Goal: Task Accomplishment & Management: Use online tool/utility

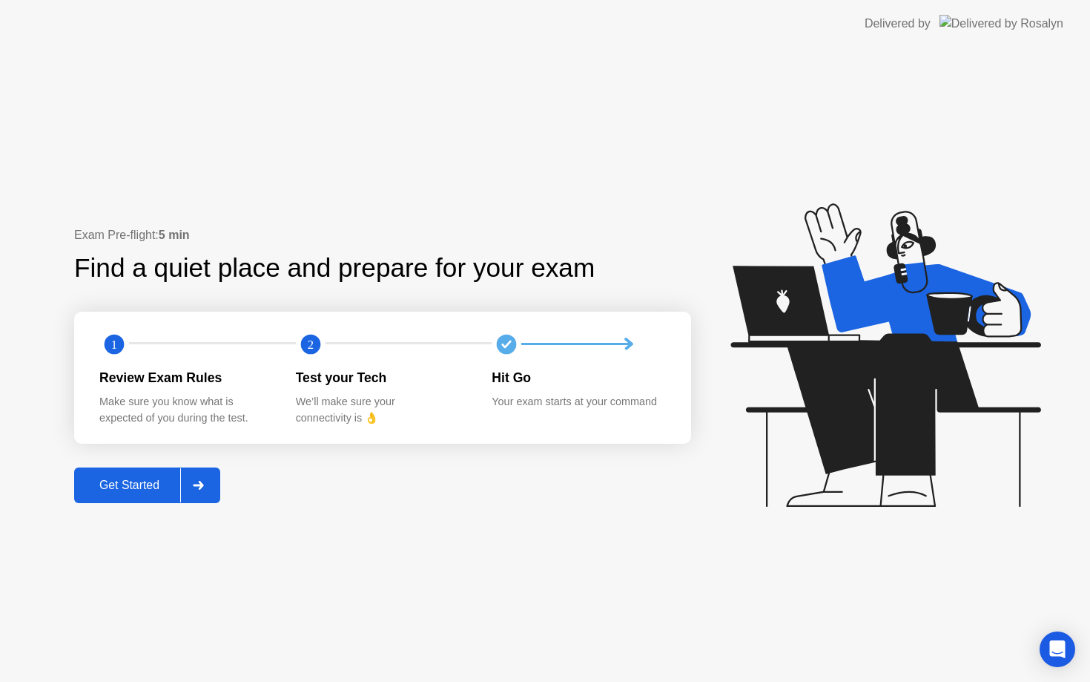
click at [180, 490] on div "Get Started" at bounding box center [130, 484] width 102 height 13
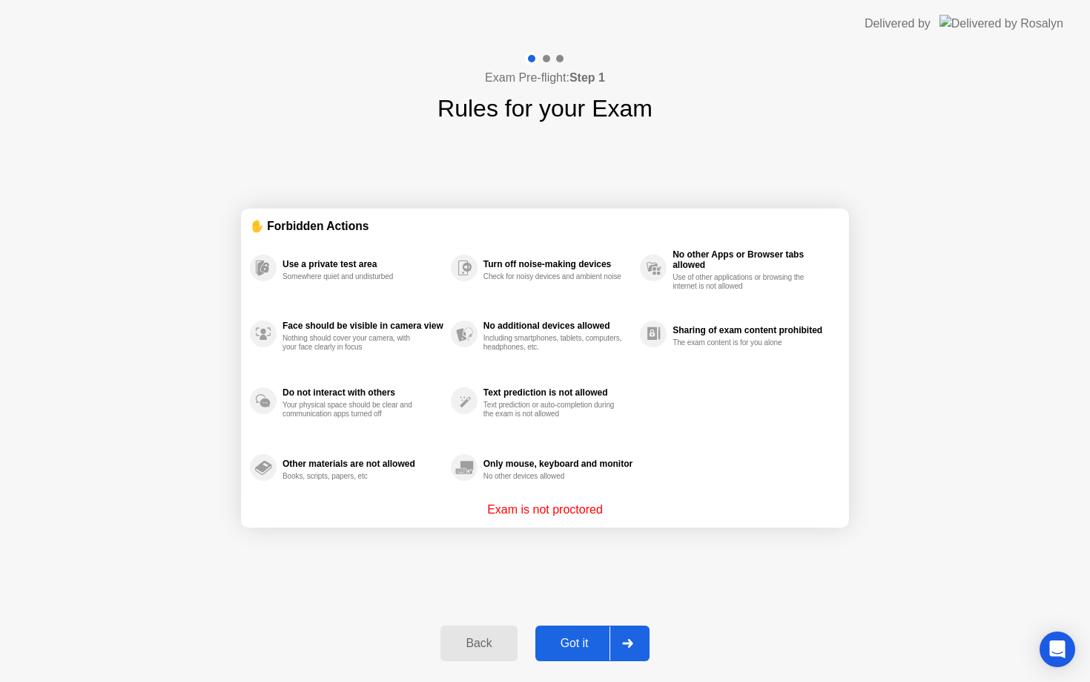
click at [579, 649] on div "Got it" at bounding box center [575, 642] width 70 height 13
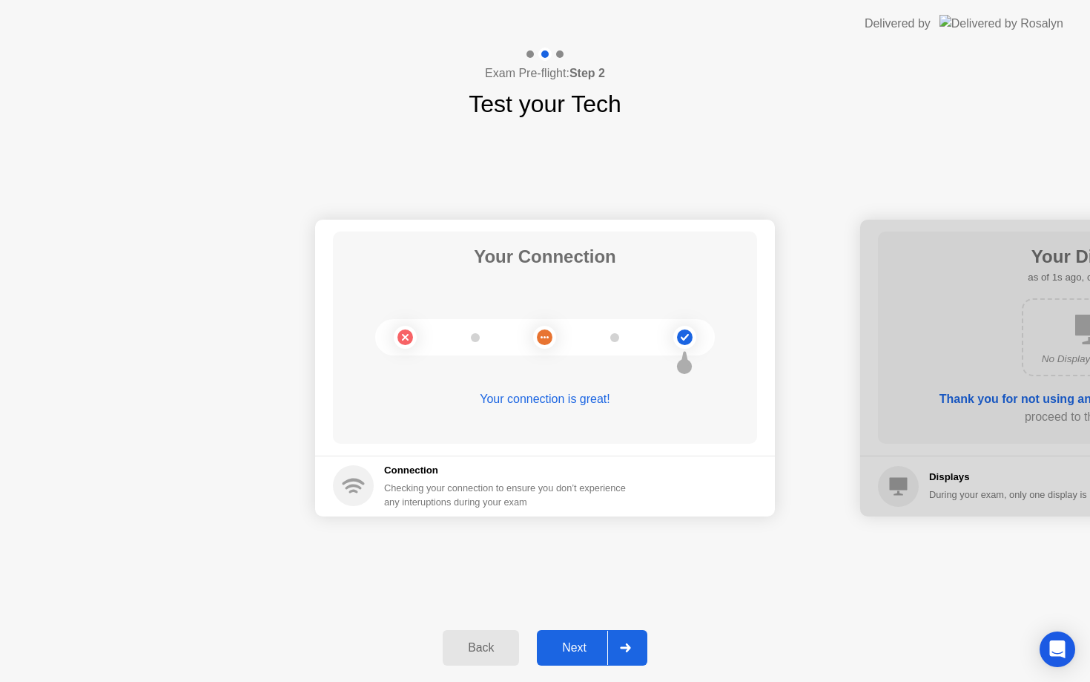
click at [610, 641] on div at bounding box center [625, 647] width 36 height 34
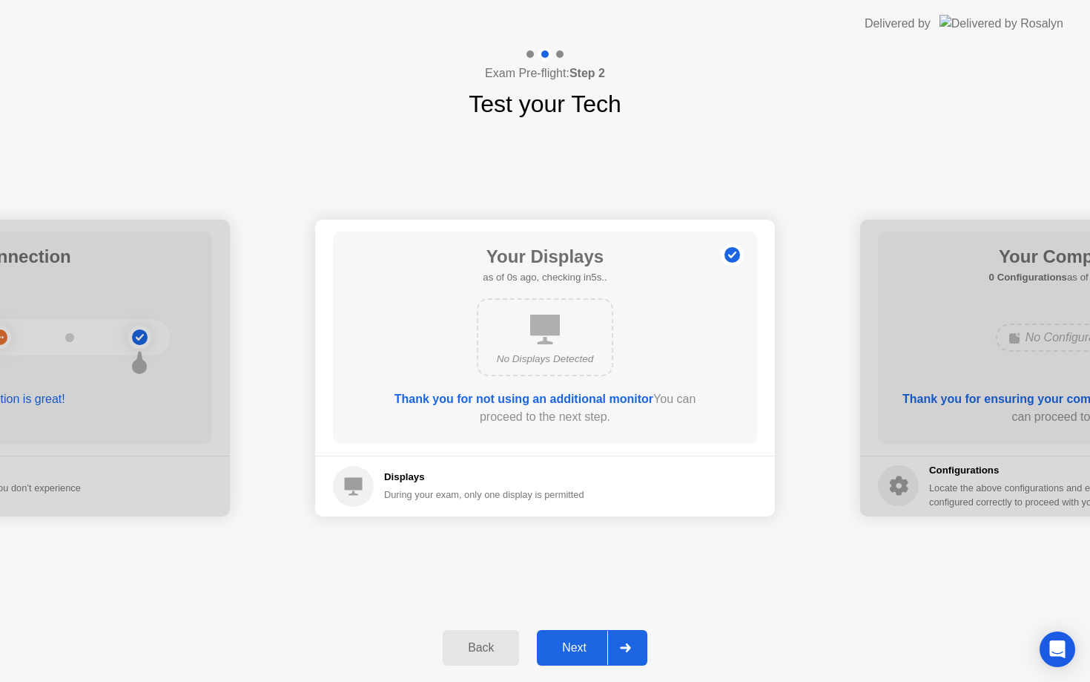
click at [608, 645] on div at bounding box center [625, 647] width 36 height 34
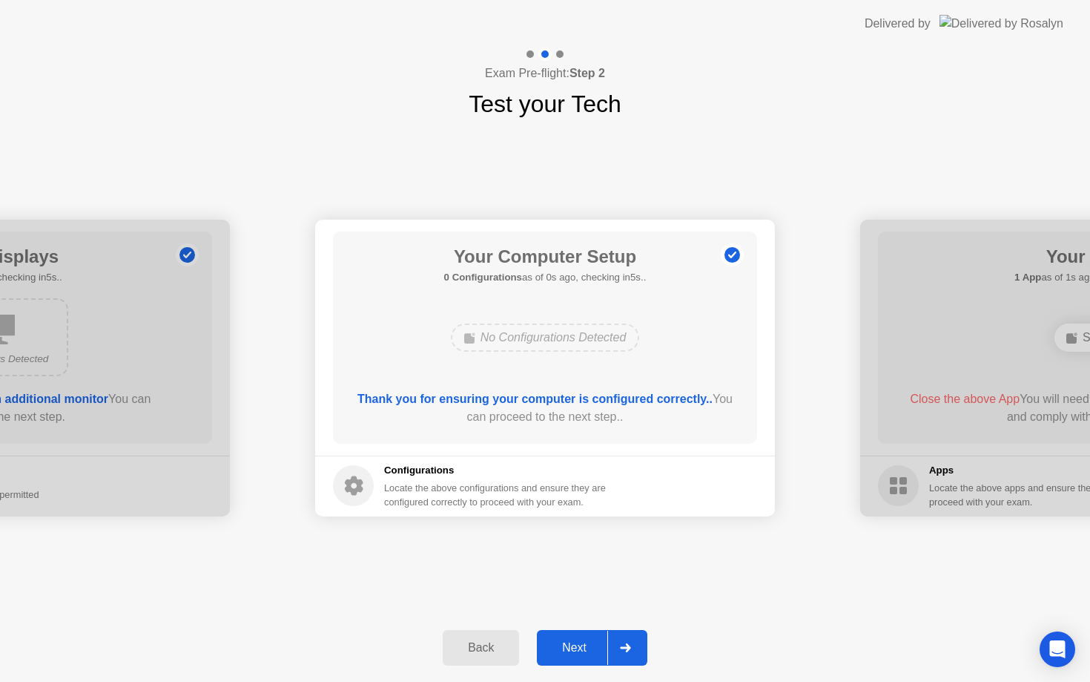
click at [608, 645] on div at bounding box center [625, 647] width 36 height 34
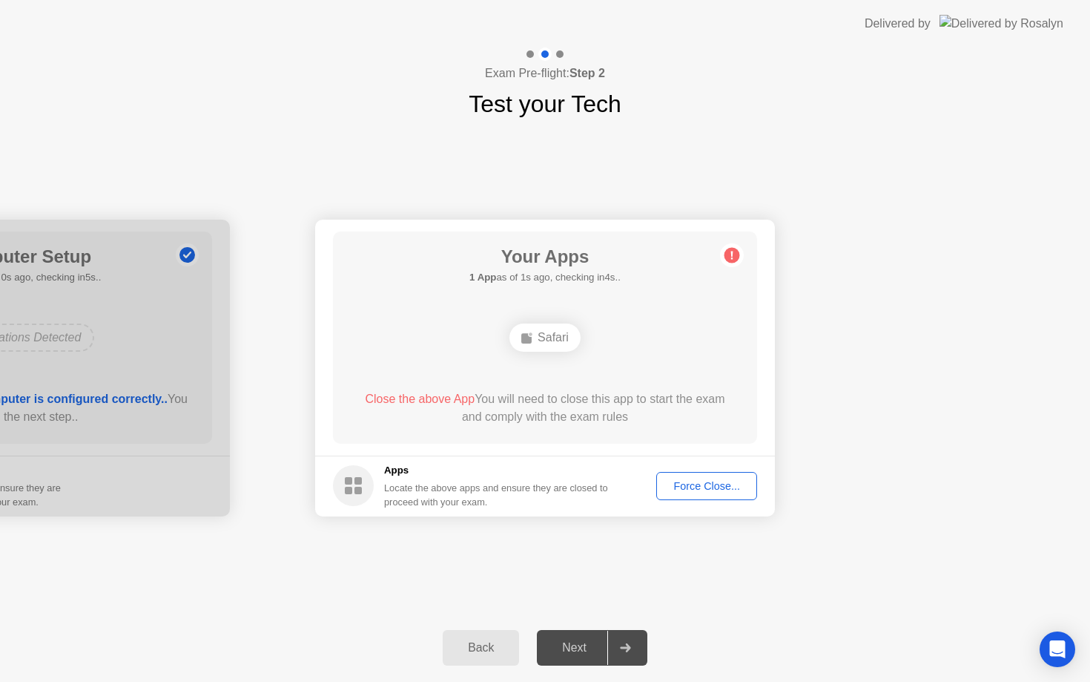
click at [696, 481] on div "Force Close..." at bounding box center [707, 486] width 90 height 12
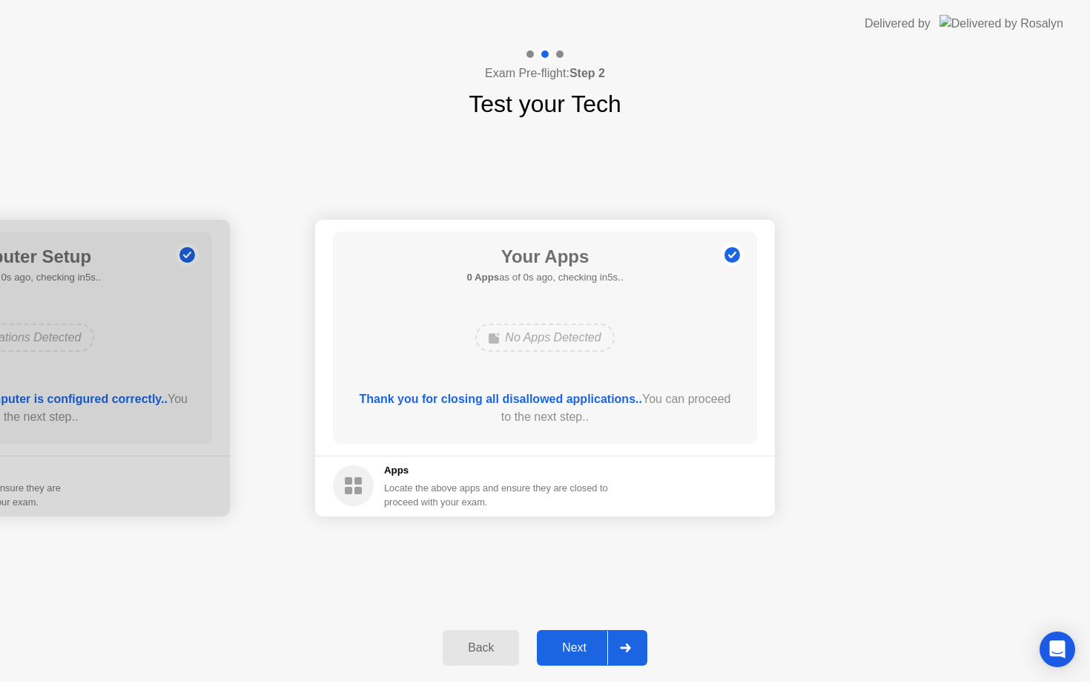
click at [606, 641] on div "Next" at bounding box center [574, 647] width 66 height 13
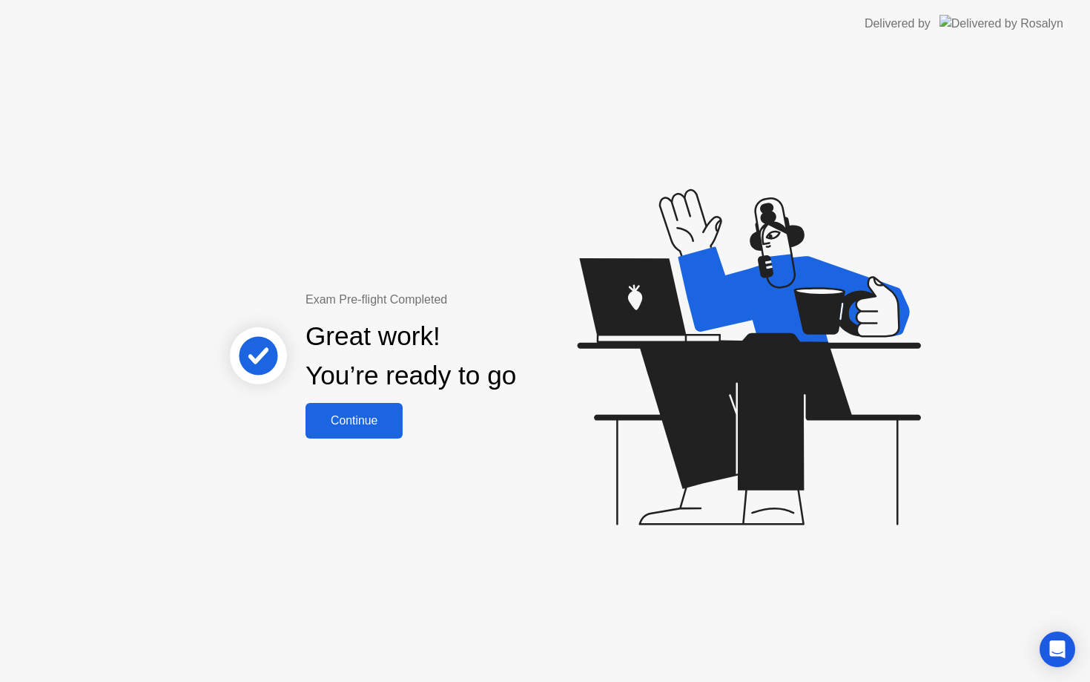
click at [369, 421] on div "Continue" at bounding box center [354, 420] width 88 height 13
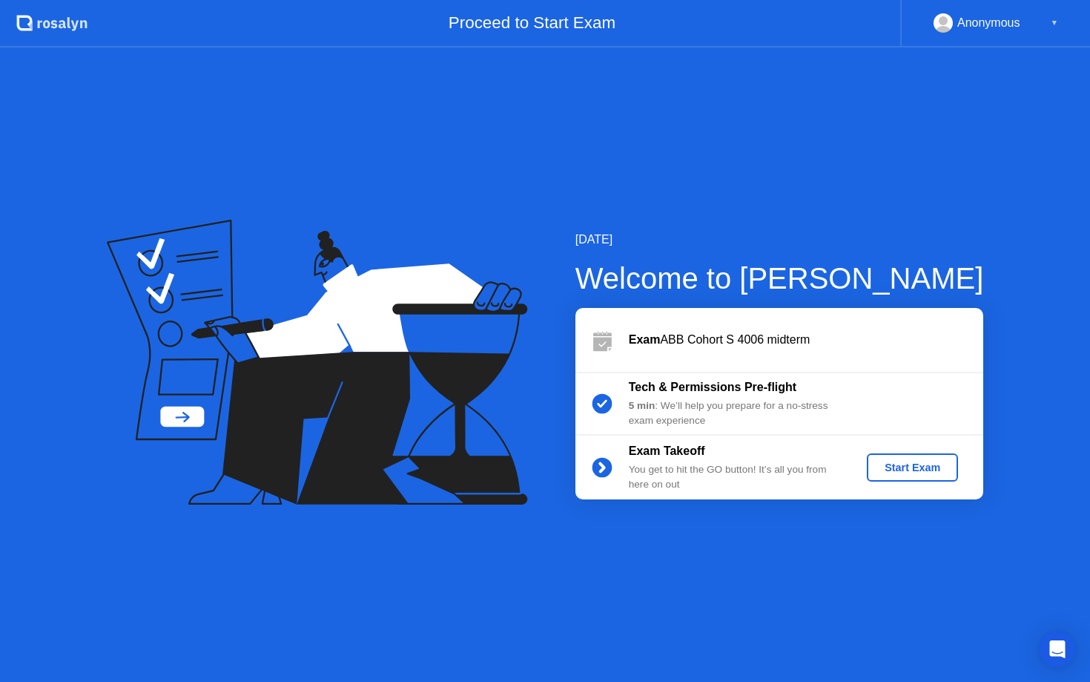
click at [918, 473] on div "Start Exam" at bounding box center [912, 467] width 79 height 12
